Goal: Information Seeking & Learning: Learn about a topic

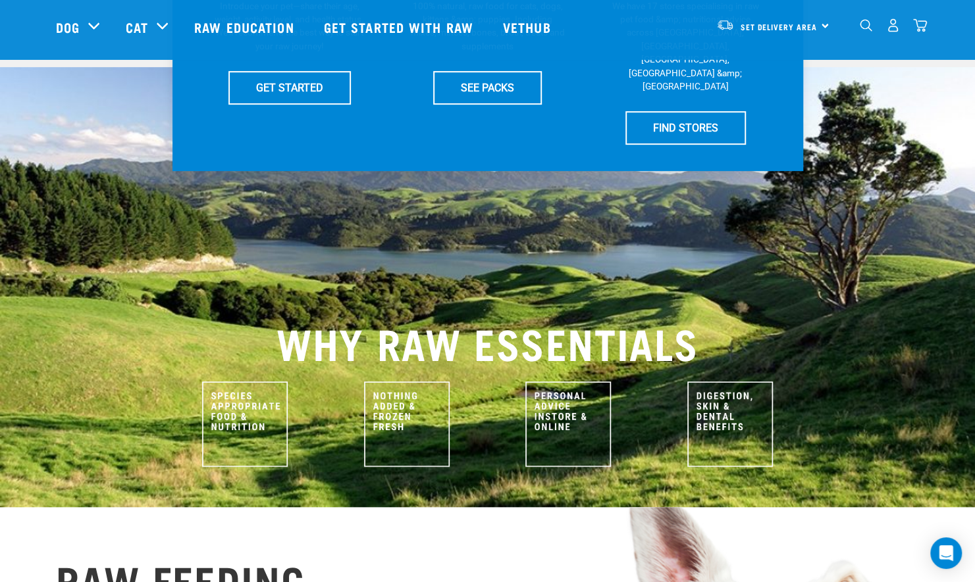
scroll to position [365, 0]
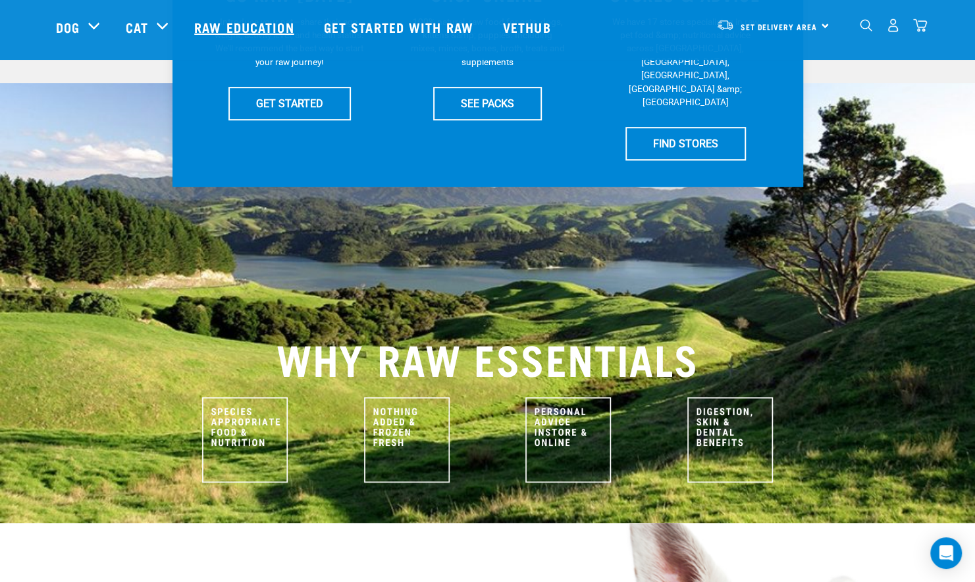
click at [243, 20] on link "Raw Education" at bounding box center [245, 27] width 129 height 53
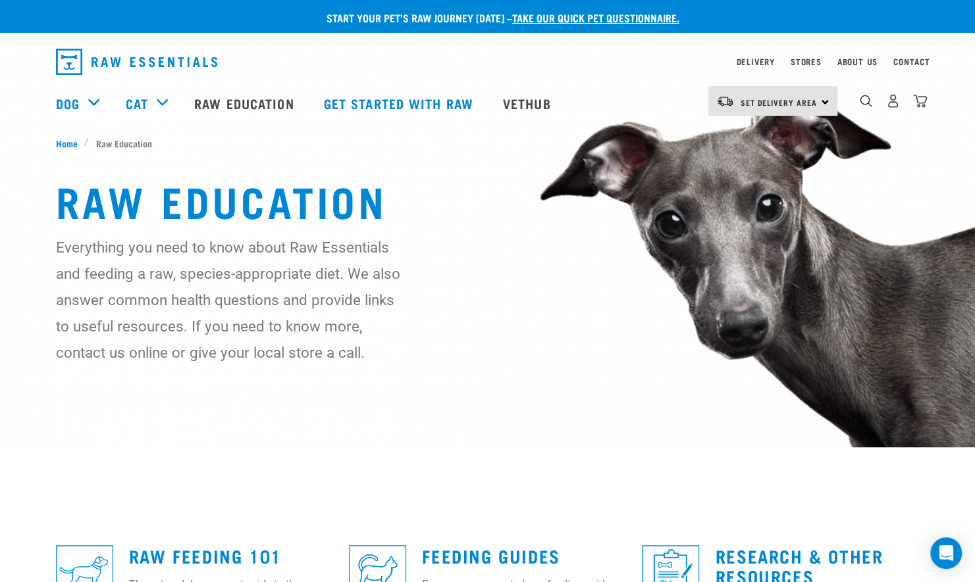
click at [586, 516] on div "Start your pet’s raw journey today – take our quick pet questionnaire. Delivery…" at bounding box center [487, 486] width 975 height 973
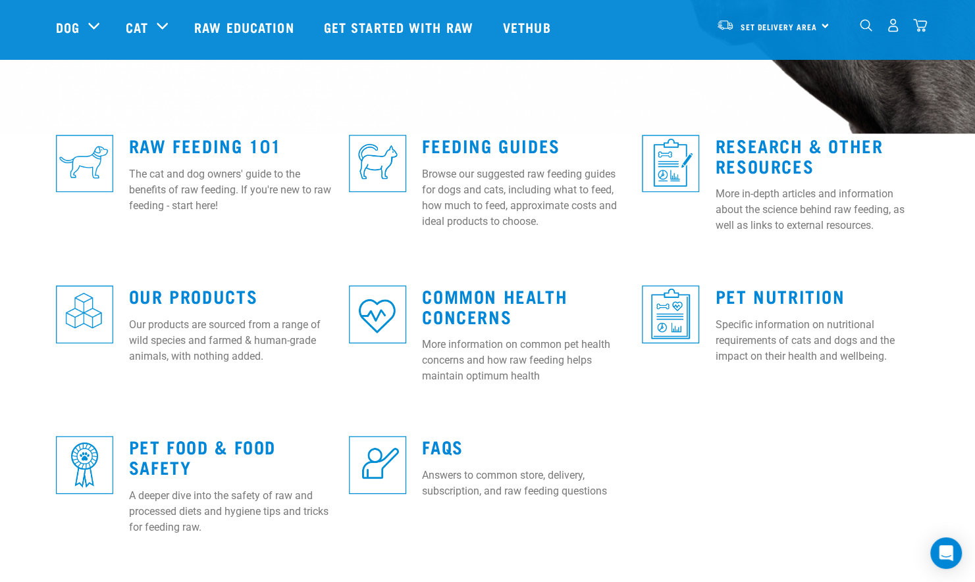
scroll to position [313, 0]
click at [143, 144] on link "Raw Feeding 101" at bounding box center [205, 146] width 153 height 10
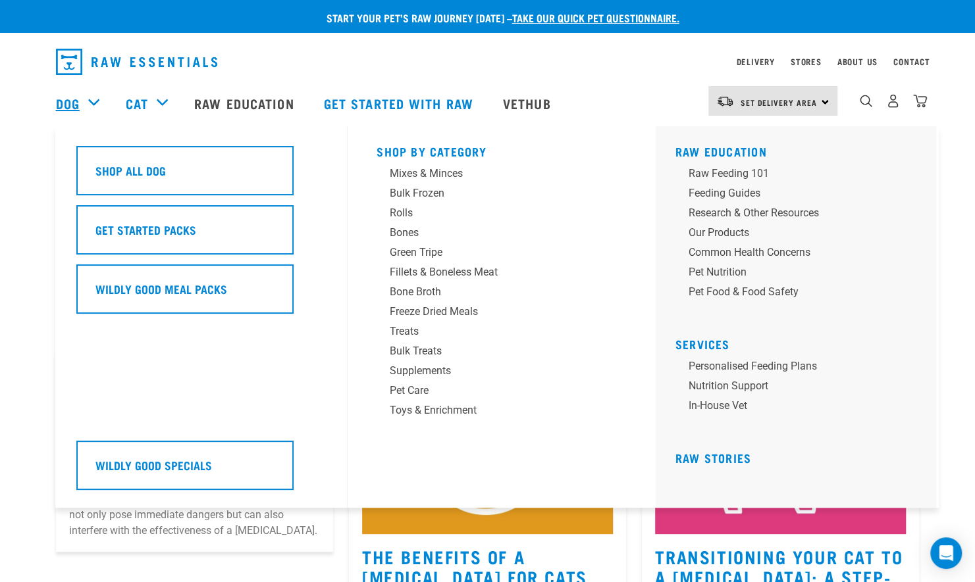
click at [60, 107] on link "Dog" at bounding box center [68, 103] width 24 height 20
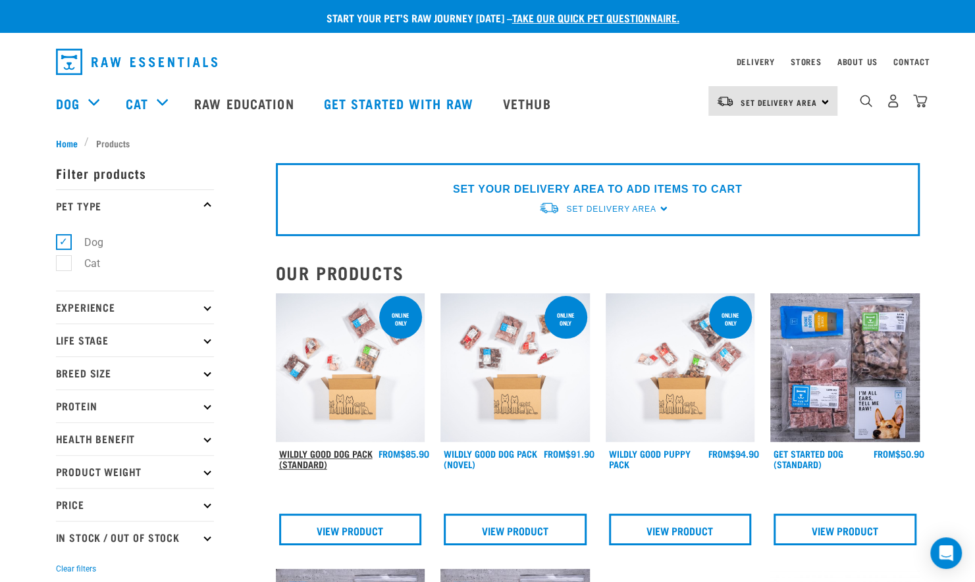
click at [342, 451] on link "Wildly Good Dog Pack (Standard)" at bounding box center [325, 458] width 93 height 15
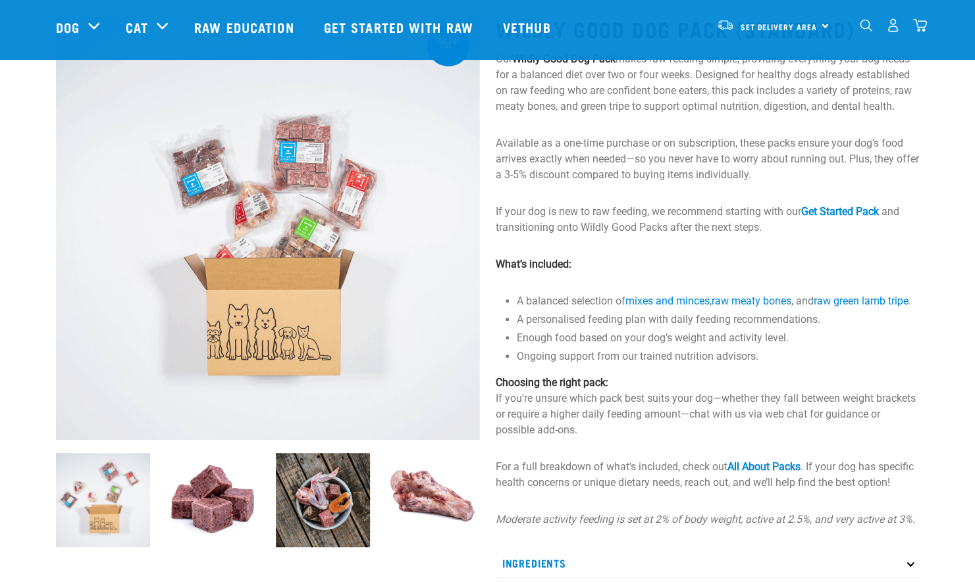
scroll to position [76, 0]
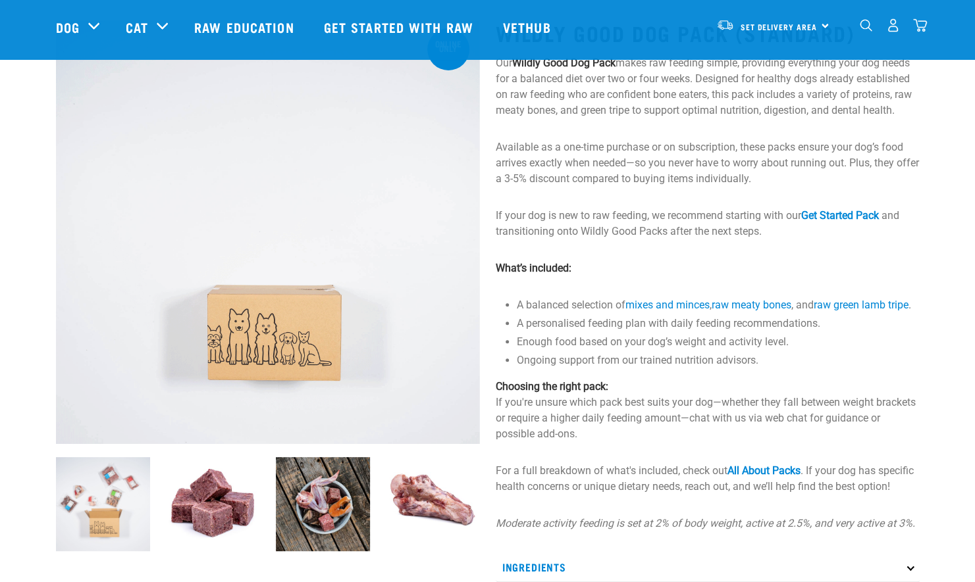
click at [203, 531] on img at bounding box center [213, 504] width 94 height 94
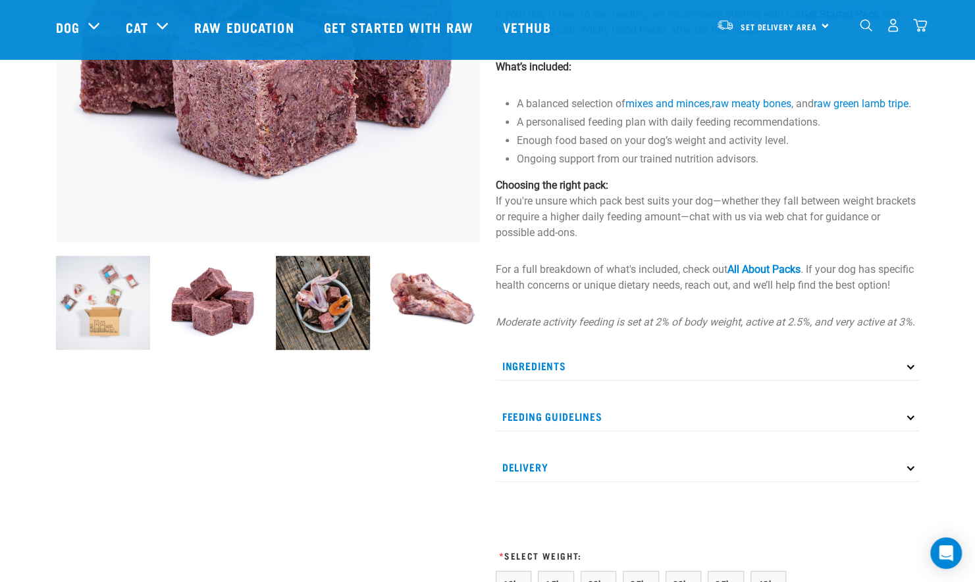
scroll to position [276, 0]
click at [539, 382] on p "Ingredients" at bounding box center [708, 367] width 424 height 30
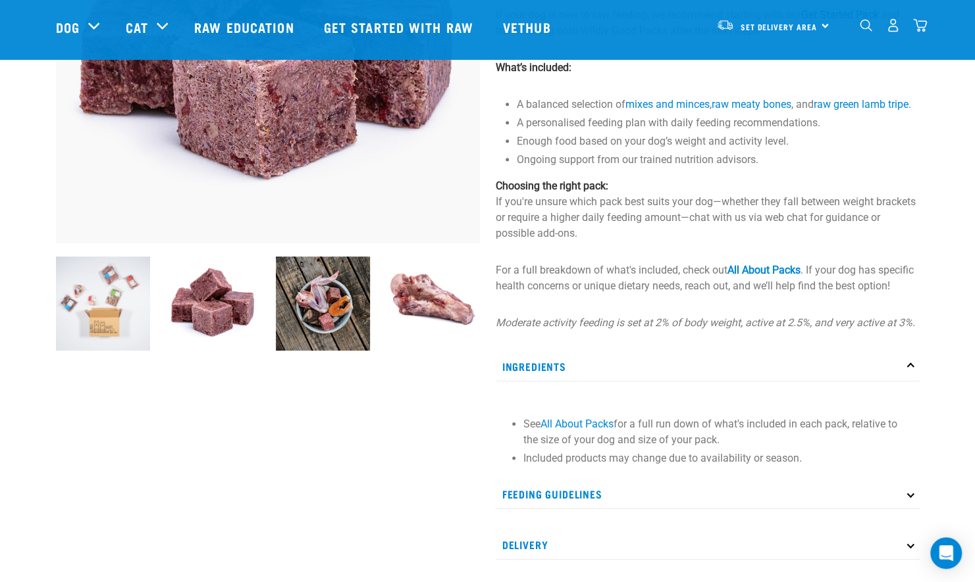
click at [539, 382] on p "Ingredients" at bounding box center [708, 367] width 424 height 30
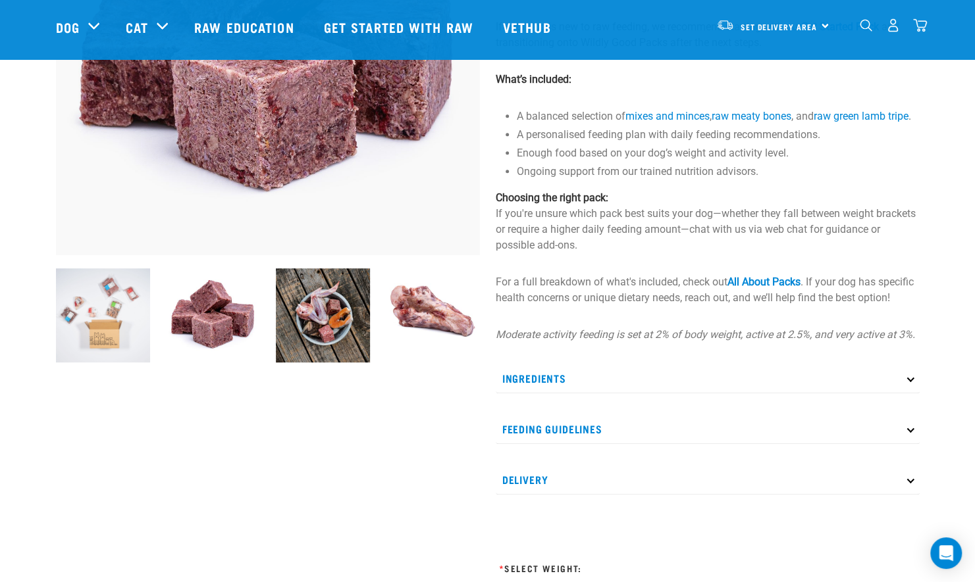
scroll to position [289, 0]
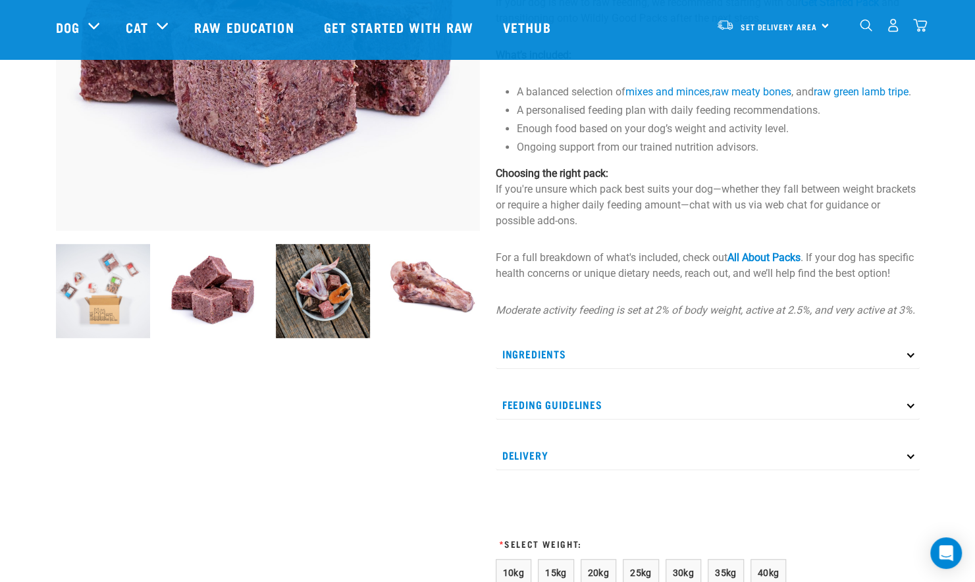
click at [539, 369] on p "Ingredients" at bounding box center [708, 355] width 424 height 30
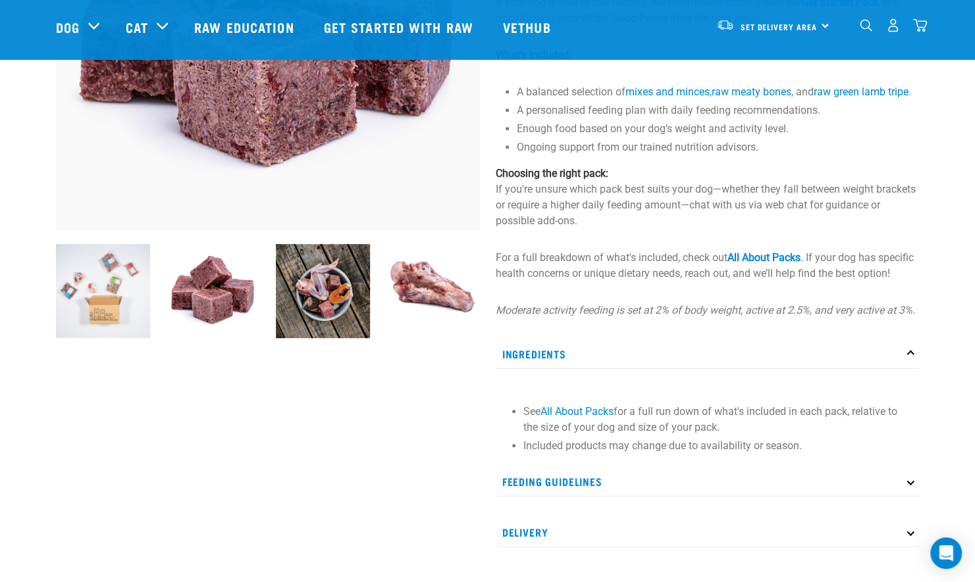
click at [550, 399] on div "Ingredients See All About Packs for a full run down of what's included in each …" at bounding box center [708, 400] width 424 height 121
click at [528, 367] on p "Ingredients" at bounding box center [708, 355] width 424 height 30
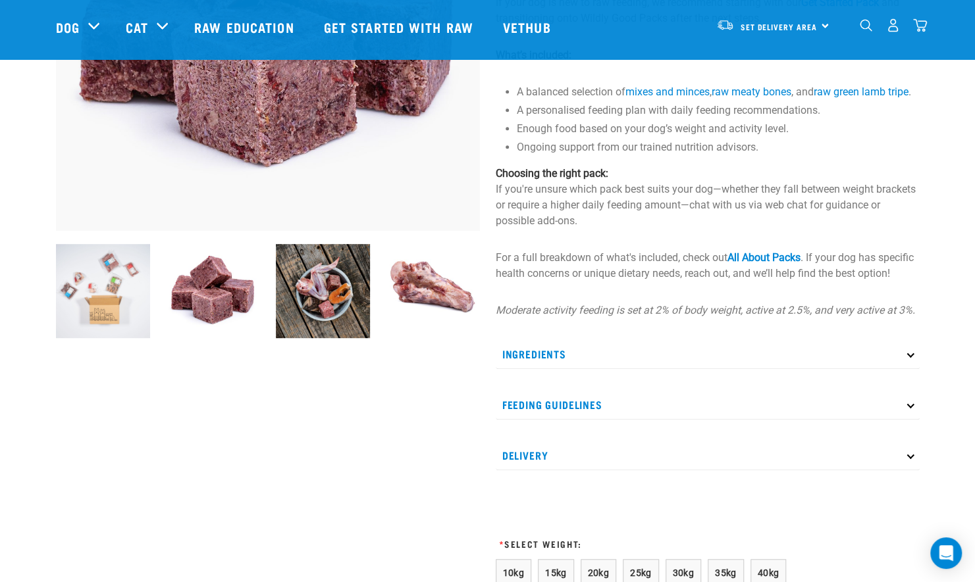
click at [541, 365] on p "Ingredients" at bounding box center [708, 355] width 424 height 30
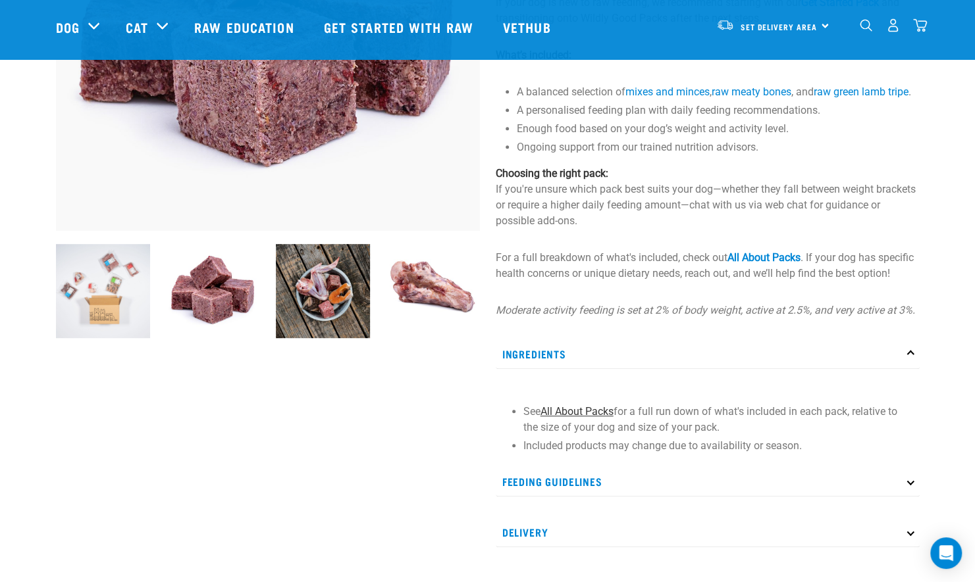
click at [574, 418] on link "All About Packs" at bounding box center [576, 411] width 73 height 13
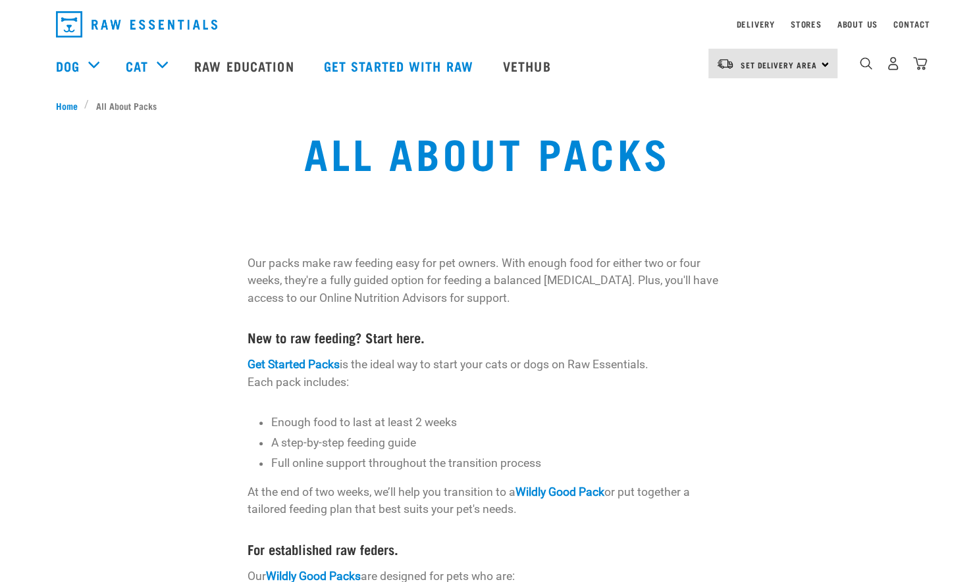
scroll to position [38, 0]
click at [515, 376] on p "Get Started Packs is the ideal way to start your cats or dogs on Raw Essentials…" at bounding box center [487, 372] width 480 height 35
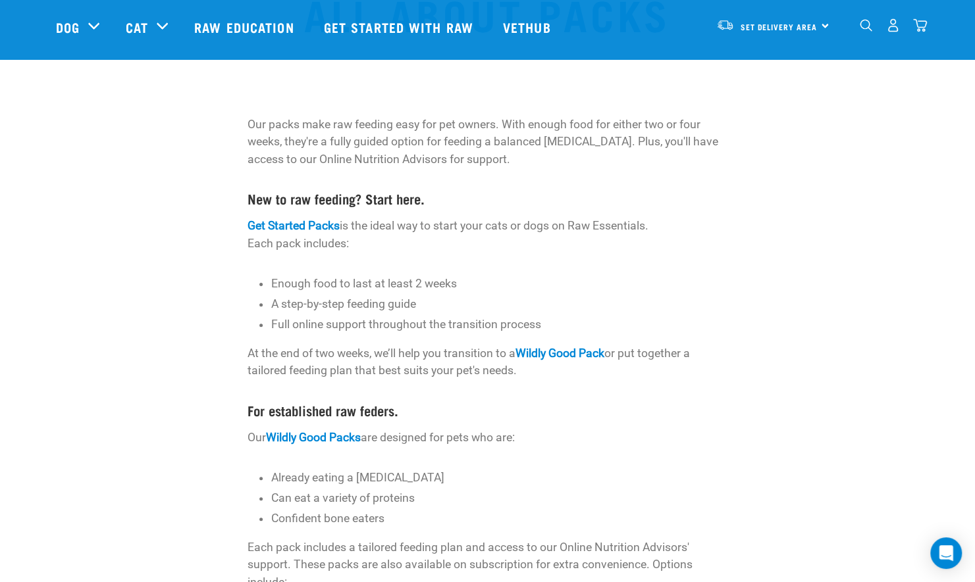
scroll to position [79, 0]
click at [895, 438] on div "Our packs make raw feeding easy for pet owners. With enough food for either two…" at bounding box center [487, 406] width 991 height 595
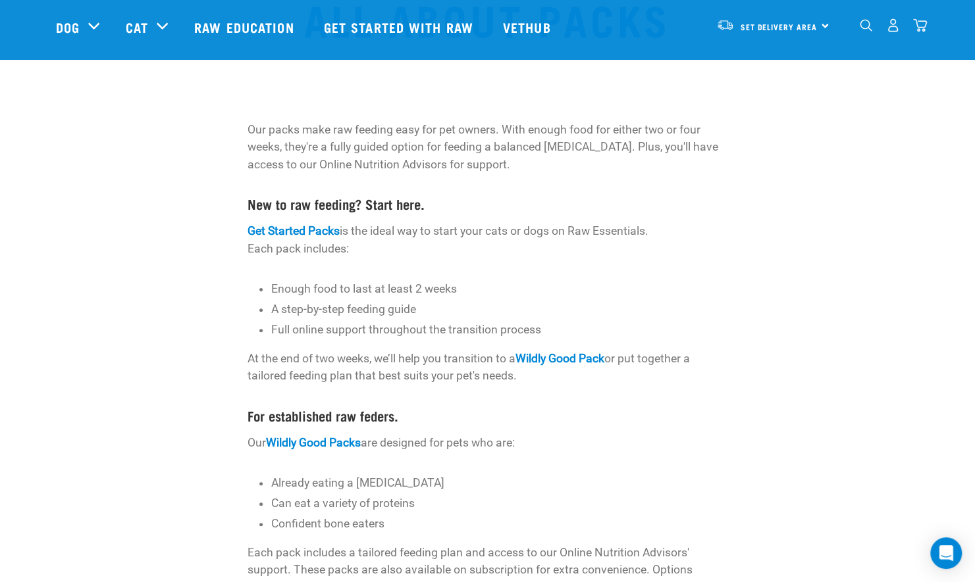
scroll to position [63, 0]
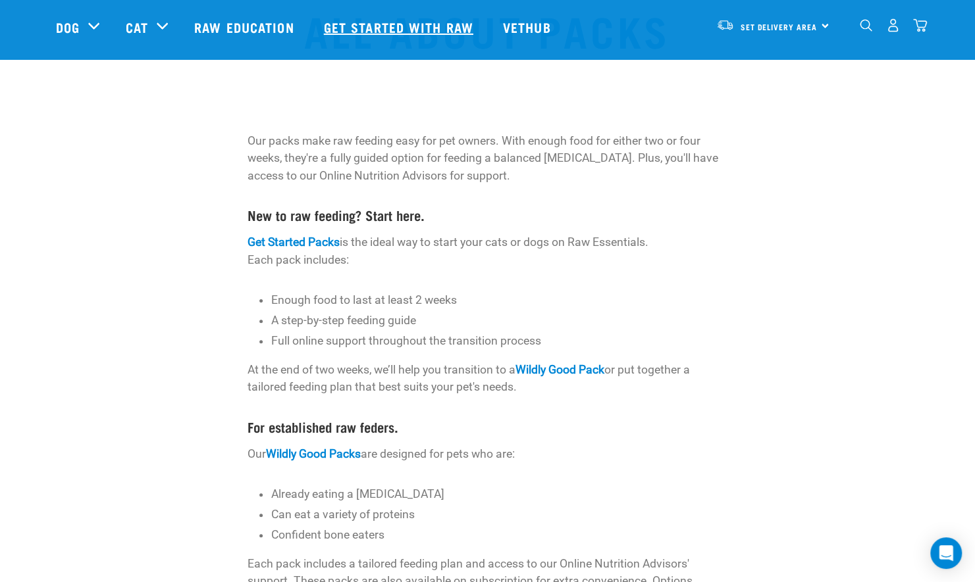
click at [390, 32] on link "Get started with Raw" at bounding box center [400, 27] width 179 height 53
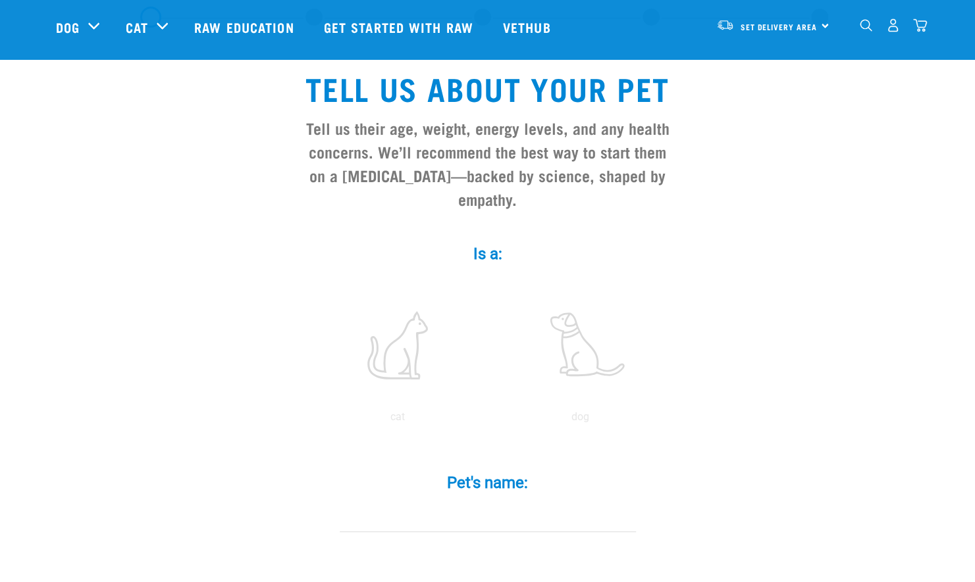
scroll to position [63, 0]
click at [573, 409] on p "dog" at bounding box center [581, 417] width 178 height 16
click at [469, 502] on input "Pet's name: *" at bounding box center [488, 517] width 296 height 30
type input "O"
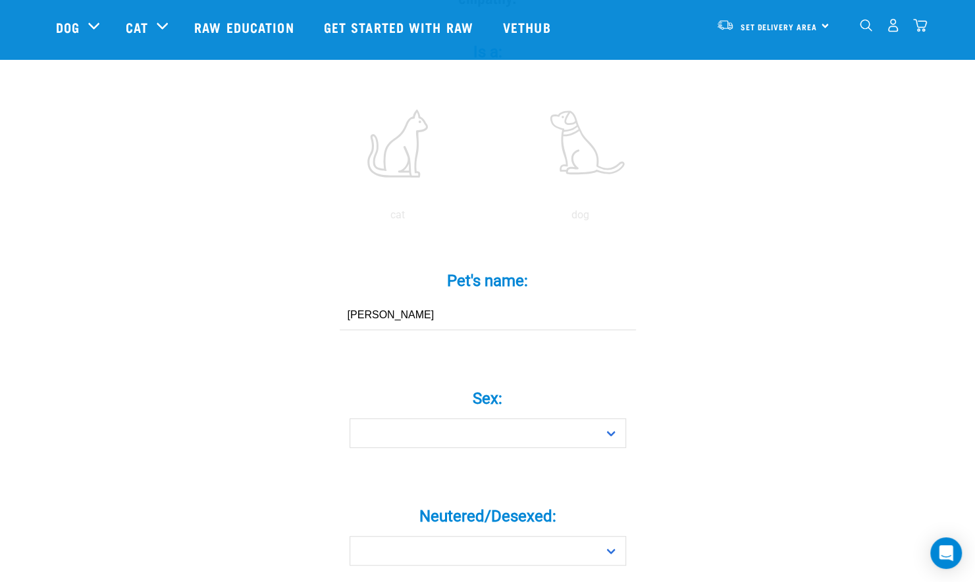
scroll to position [276, 0]
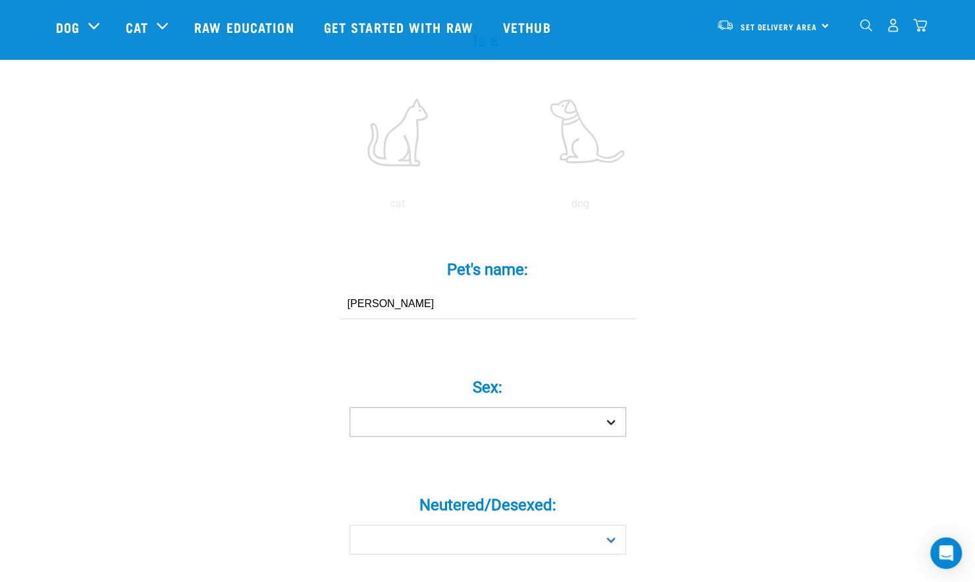
type input "[PERSON_NAME]"
click at [426, 407] on select "Boy Girl" at bounding box center [487, 422] width 276 height 30
select select "boy"
click at [349, 407] on select "Boy Girl" at bounding box center [487, 422] width 276 height 30
click at [463, 525] on select "Yes No" at bounding box center [487, 540] width 276 height 30
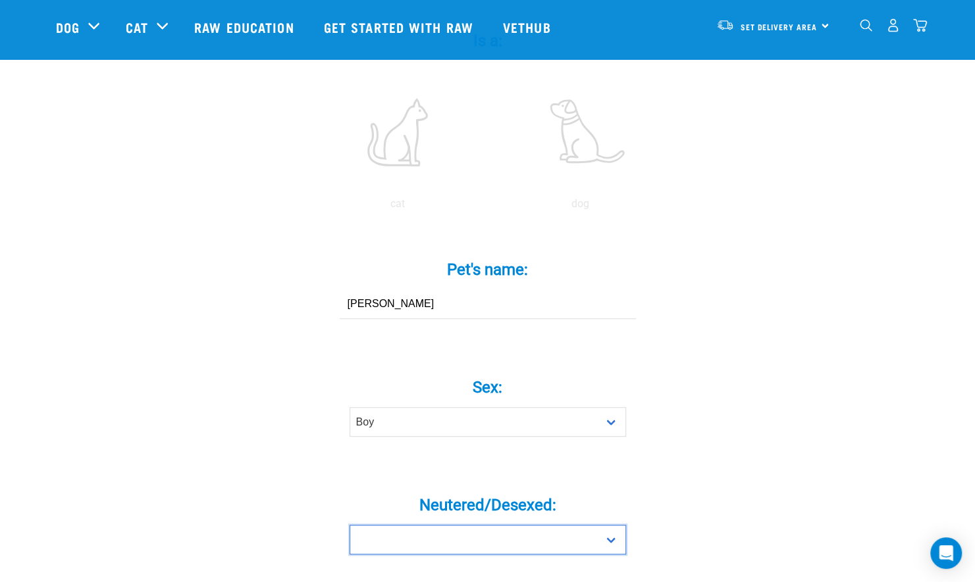
select select "yes"
click at [349, 525] on select "Yes No" at bounding box center [487, 540] width 276 height 30
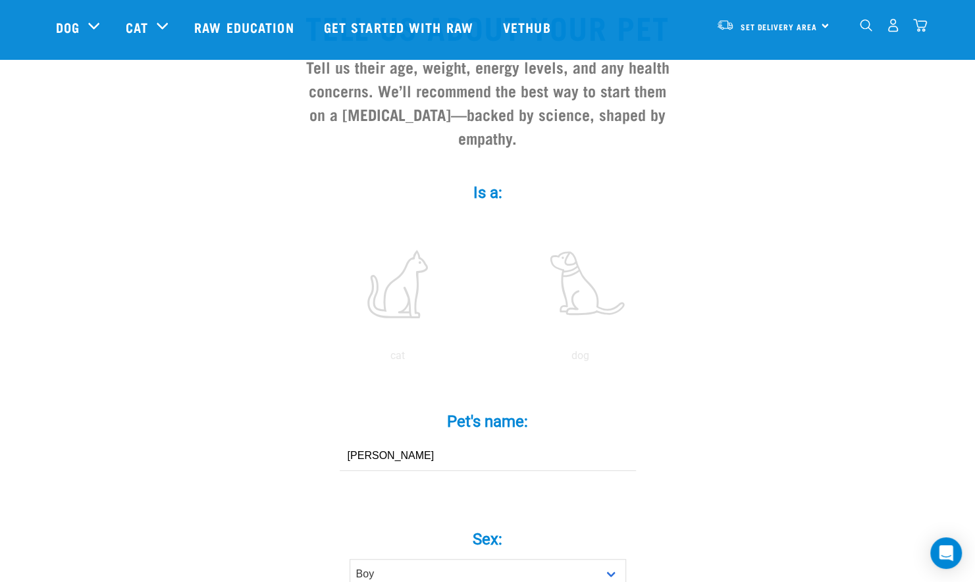
scroll to position [0, 0]
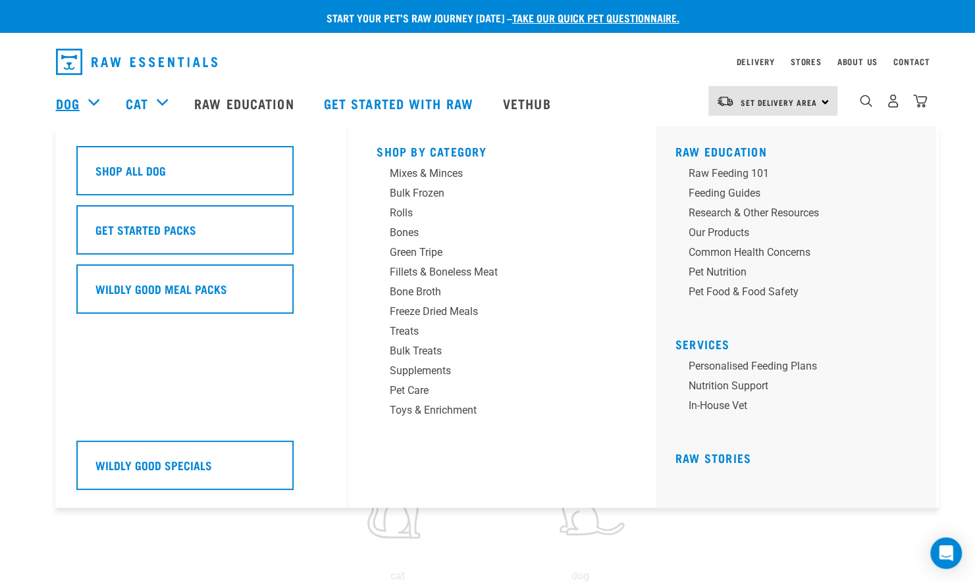
click at [72, 106] on link "Dog" at bounding box center [68, 103] width 24 height 20
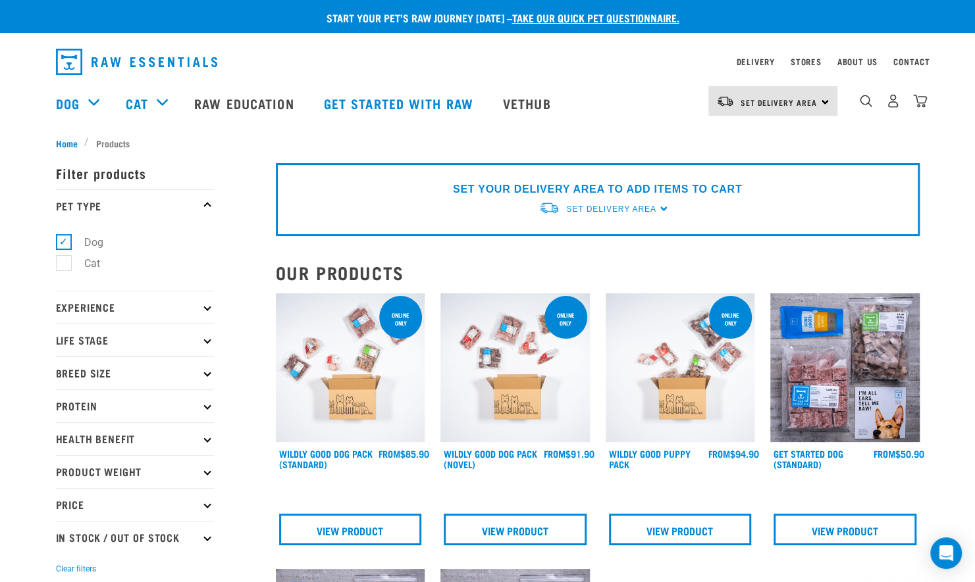
click at [100, 401] on p "Protein" at bounding box center [135, 406] width 158 height 33
click at [802, 63] on link "Stores" at bounding box center [805, 61] width 31 height 5
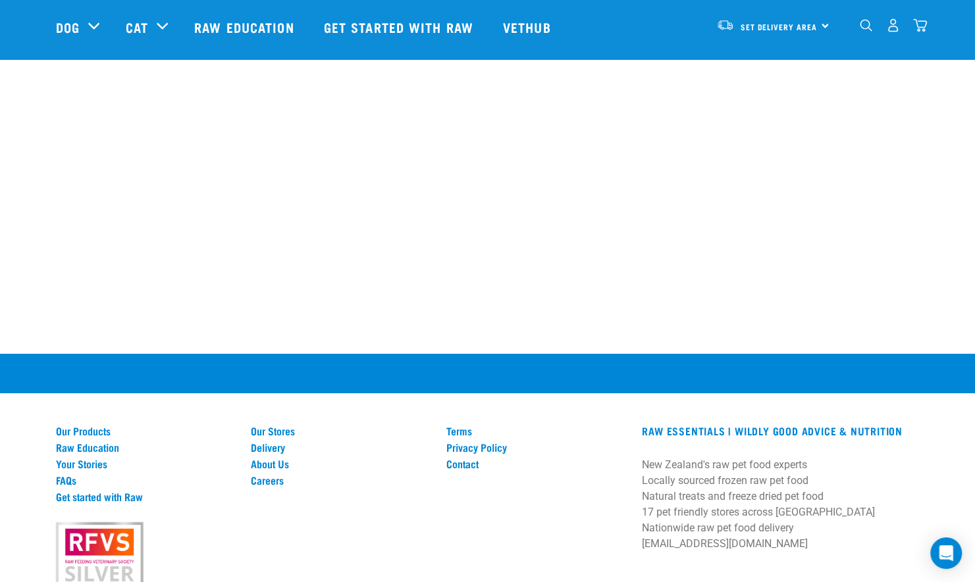
scroll to position [2451, 0]
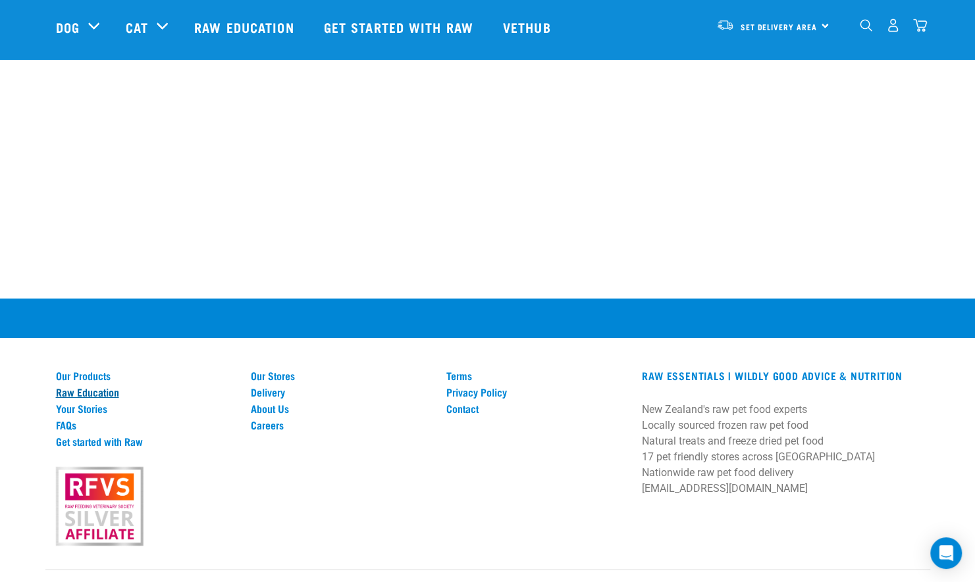
click at [92, 386] on link "Raw Education" at bounding box center [146, 392] width 180 height 12
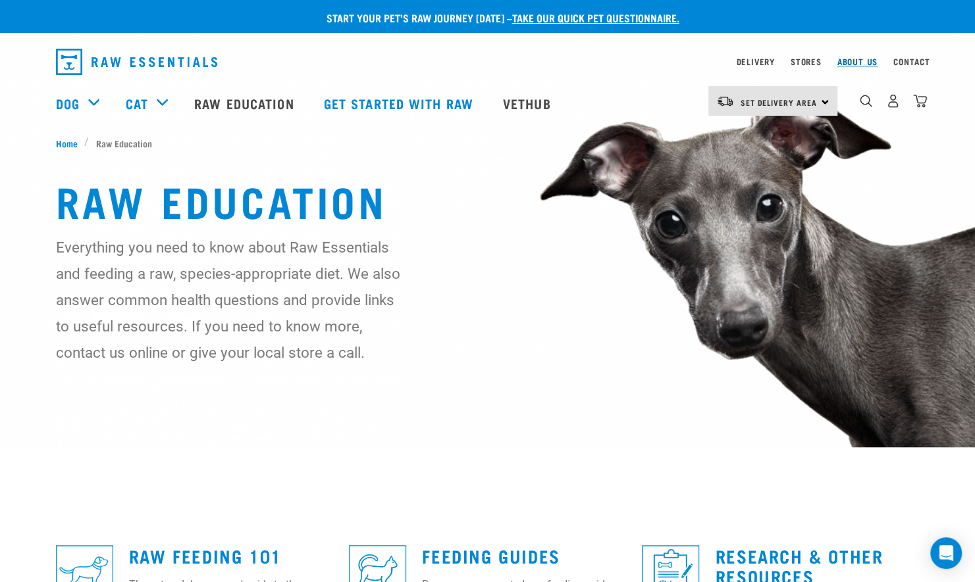
click at [865, 63] on link "About Us" at bounding box center [856, 61] width 40 height 5
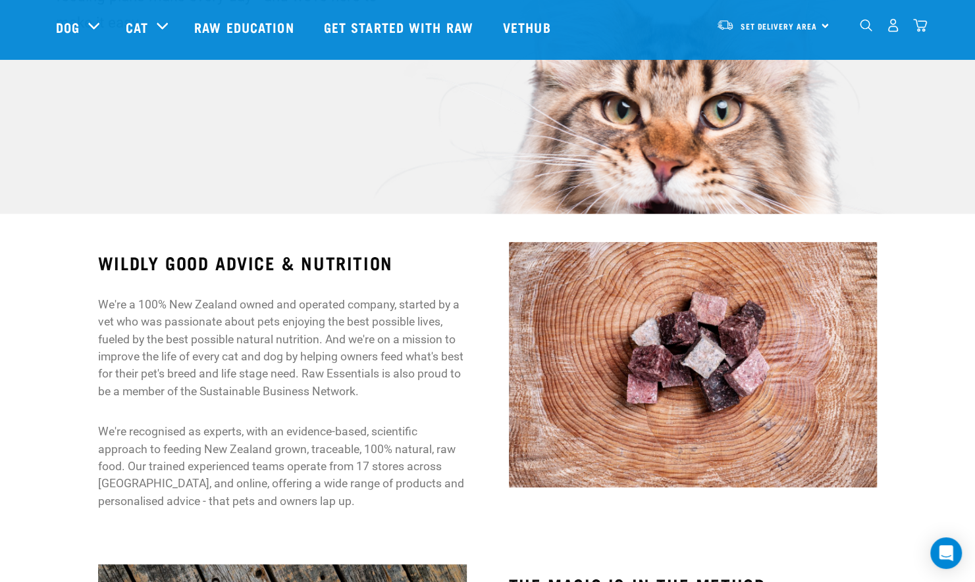
scroll to position [274, 0]
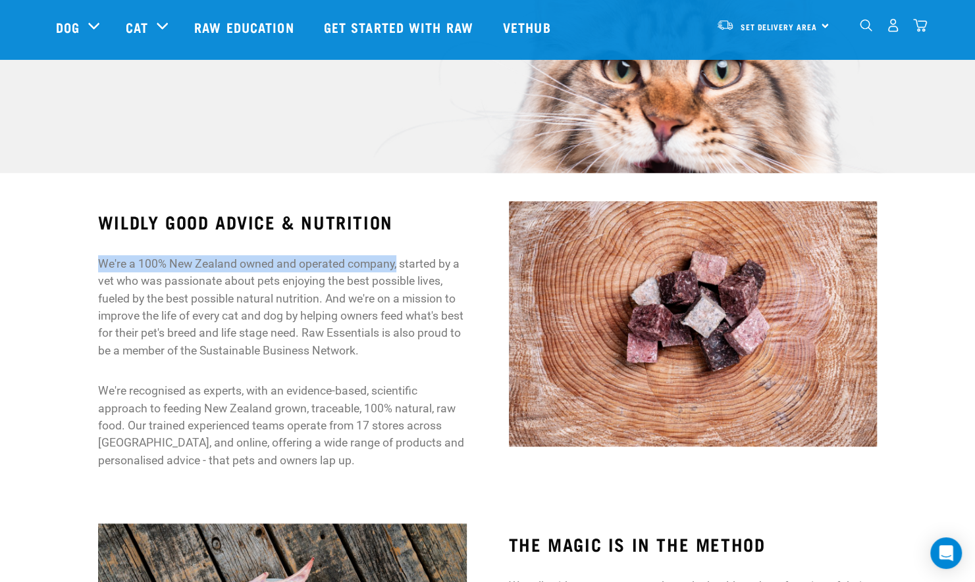
drag, startPoint x: 99, startPoint y: 260, endPoint x: 397, endPoint y: 266, distance: 298.2
click at [397, 266] on p "We're a 100% New Zealand owned and operated company, started by a vet who was p…" at bounding box center [282, 307] width 369 height 104
copy p "We're a 100% New Zealand owned and operated company,"
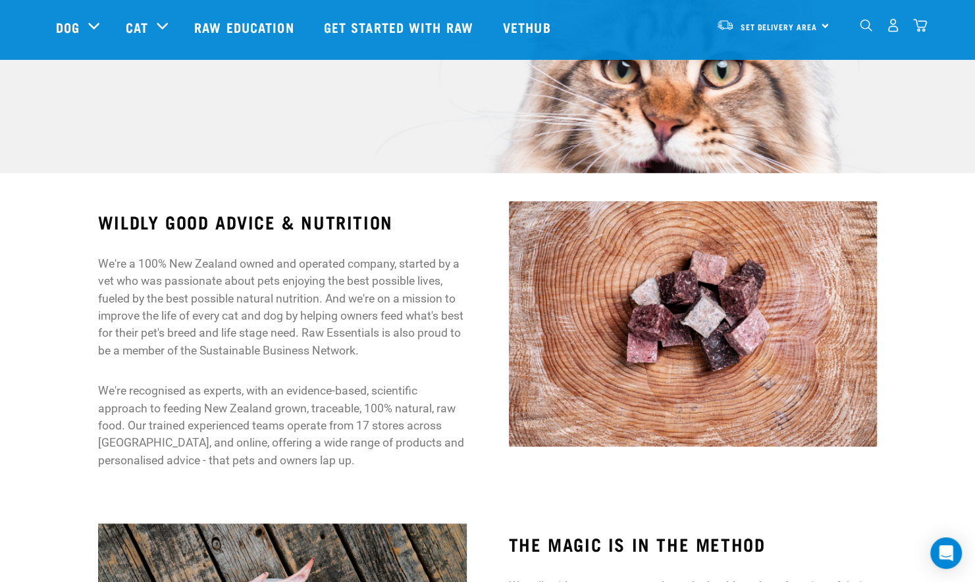
click at [441, 296] on p "We're a 100% New Zealand owned and operated company, started by a vet who was p…" at bounding box center [282, 307] width 369 height 104
drag, startPoint x: 365, startPoint y: 404, endPoint x: 129, endPoint y: 432, distance: 237.3
click at [129, 432] on p "We're recognised as experts, with an evidence-based, scientific approach to fee…" at bounding box center [282, 425] width 369 height 87
copy p "100% natural, raw food."
click at [344, 337] on p "We're a 100% New Zealand owned and operated company, started by a vet who was p…" at bounding box center [282, 307] width 369 height 104
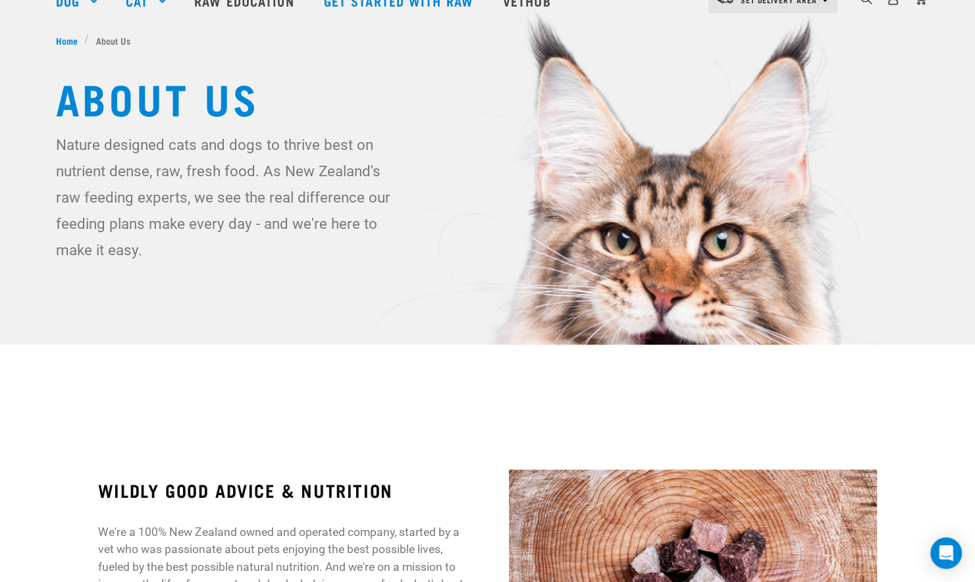
scroll to position [0, 0]
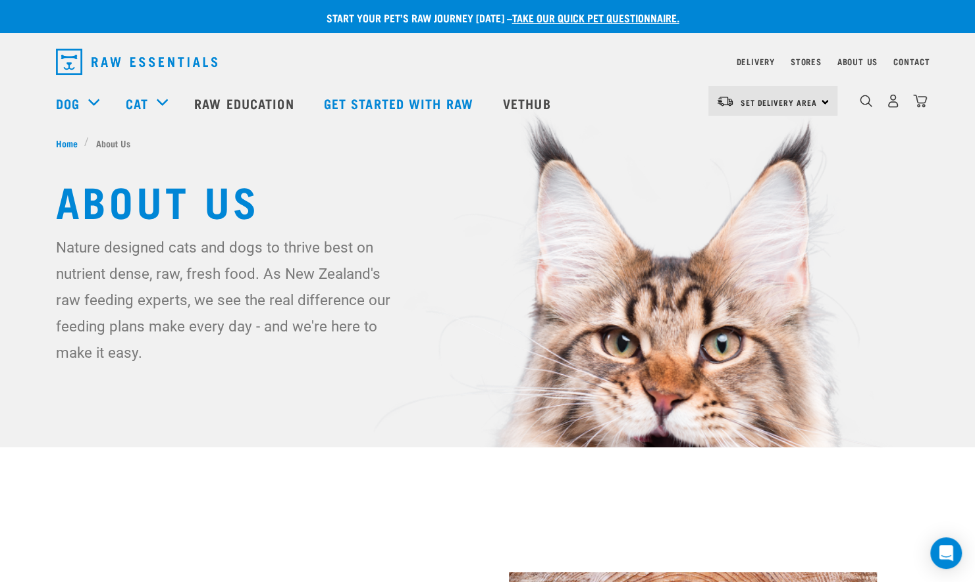
click at [134, 63] on img "dropdown navigation" at bounding box center [136, 62] width 161 height 26
